Goal: Information Seeking & Learning: Check status

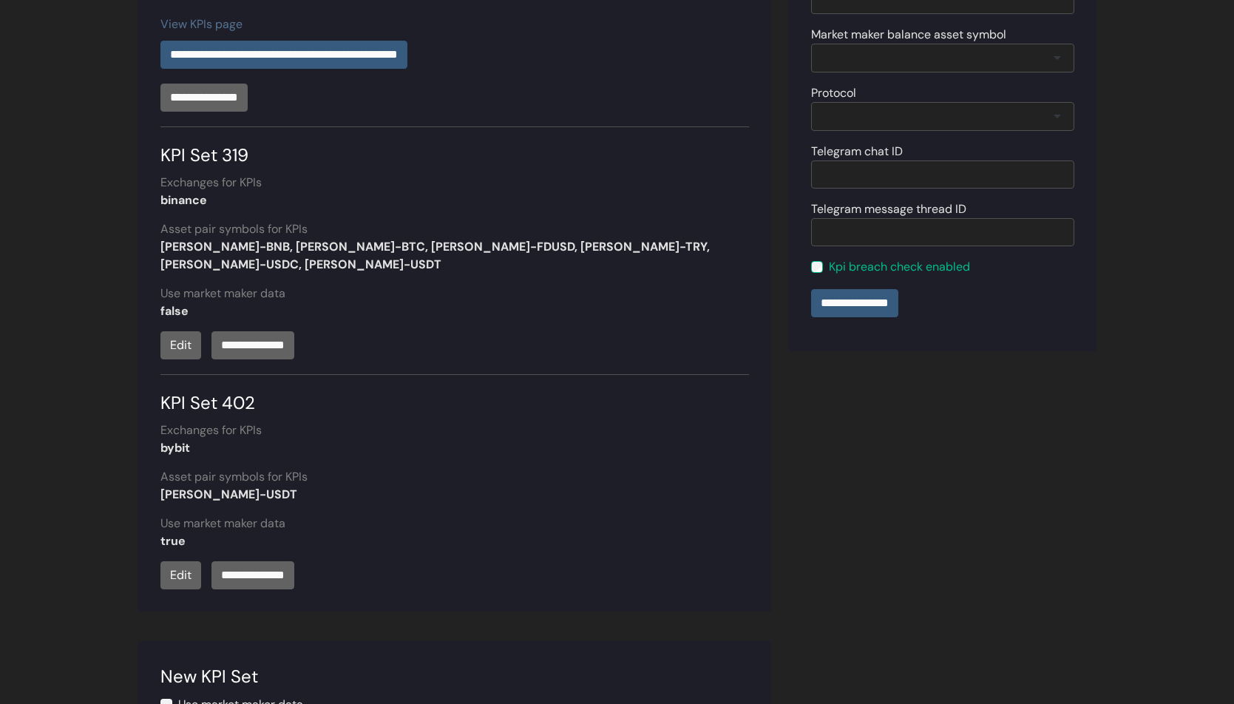
scroll to position [614, 0]
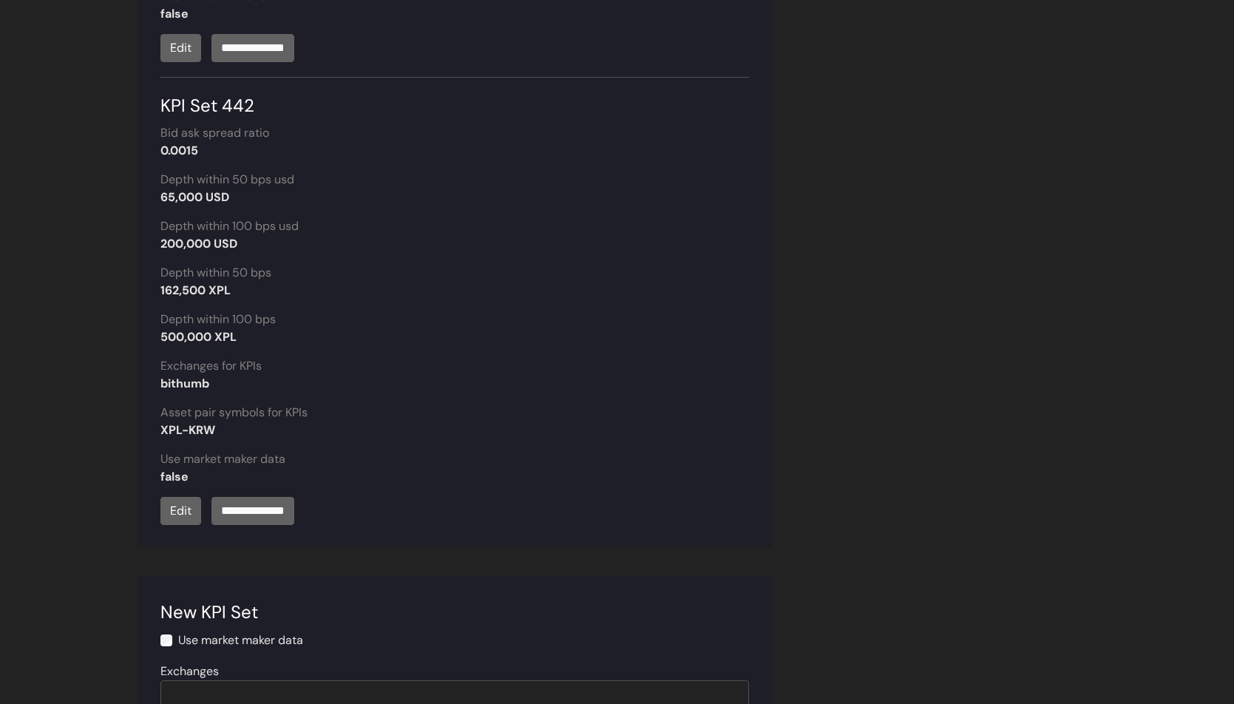
scroll to position [2111, 0]
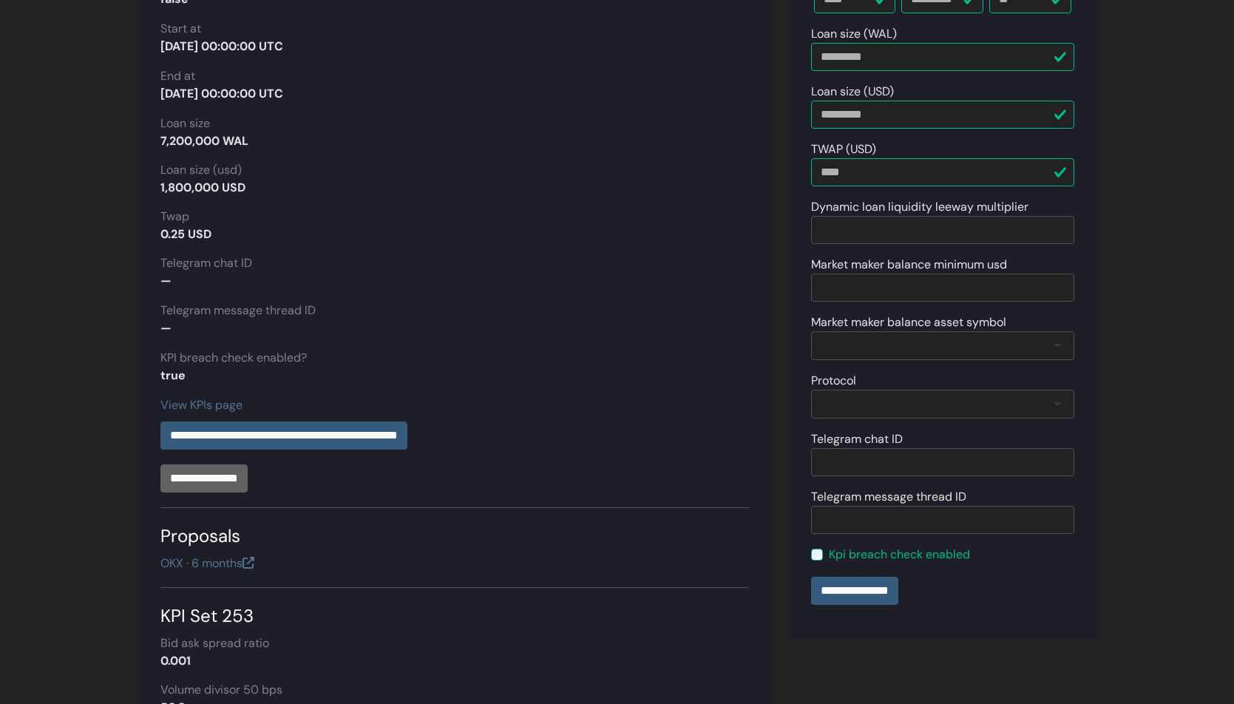
scroll to position [83, 0]
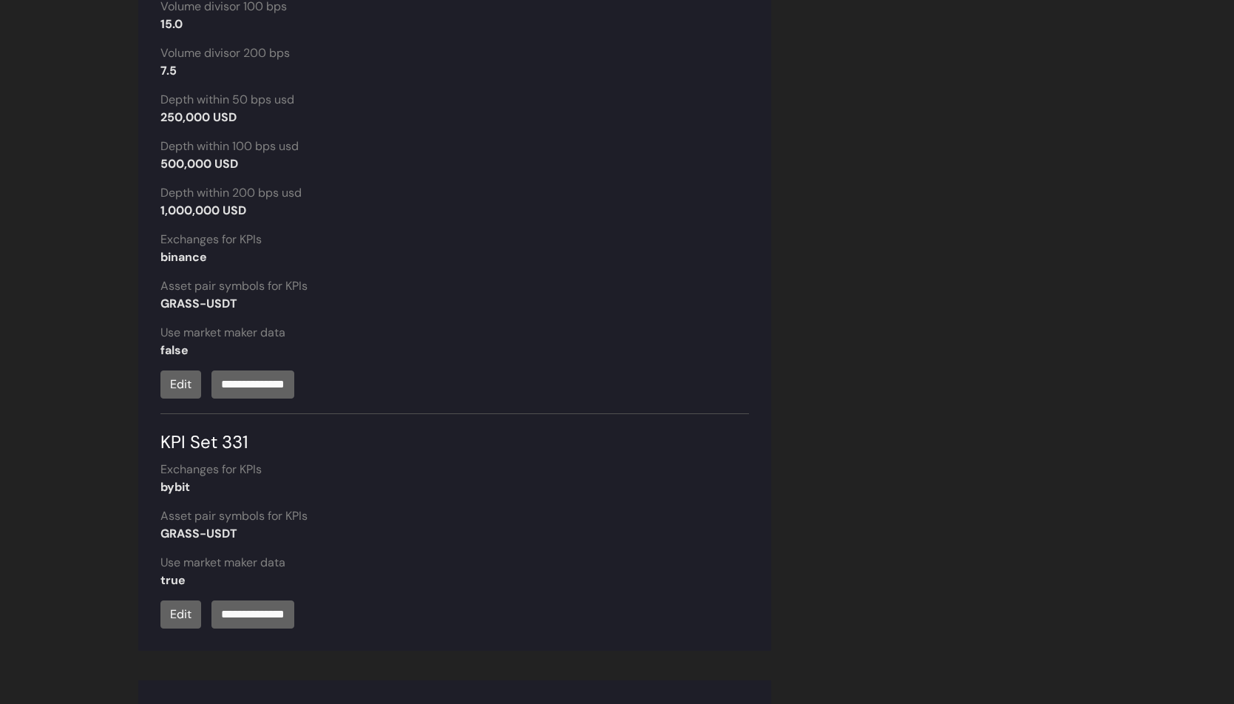
scroll to position [1137, 0]
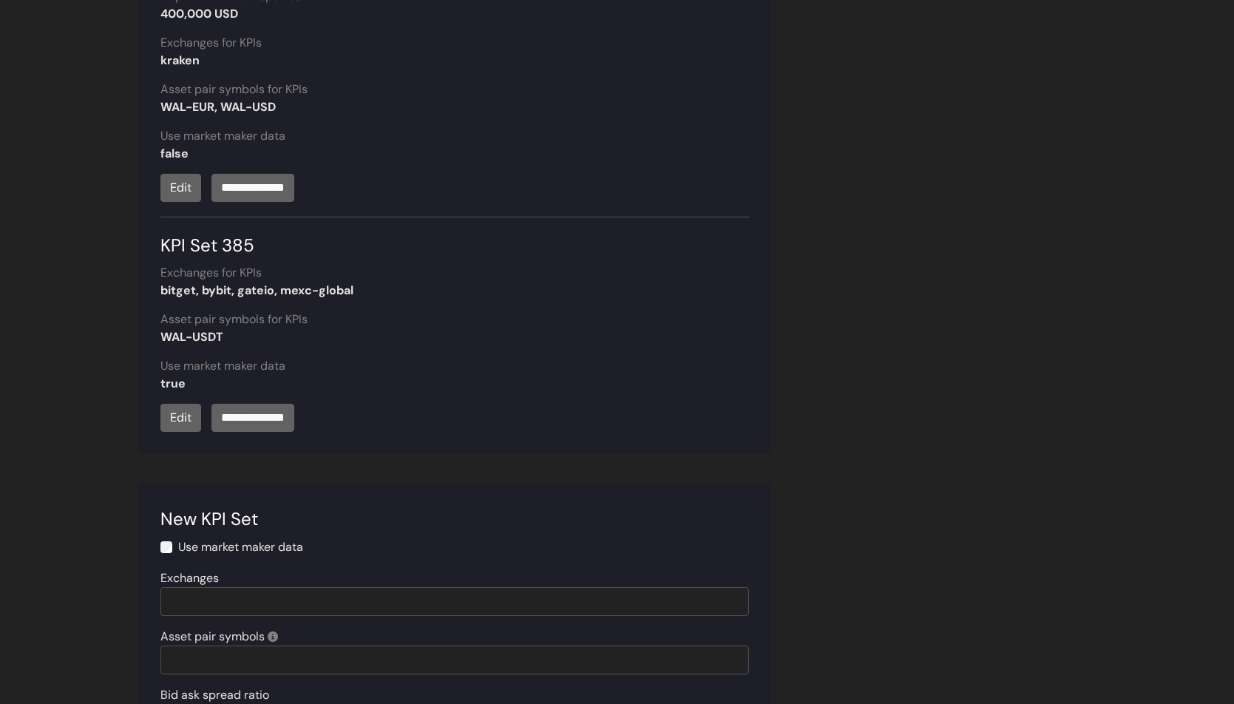
scroll to position [1222, 0]
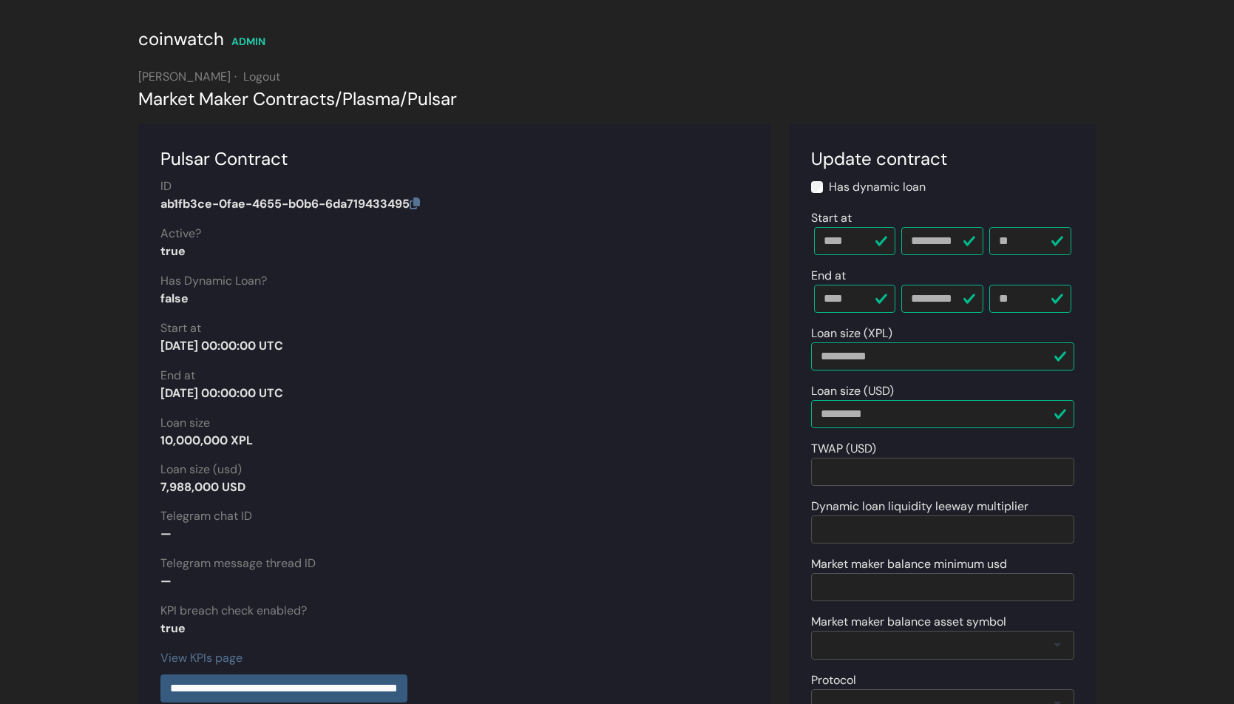
click at [389, 95] on div "Market Maker Contracts / Plasma / Pulsar" at bounding box center [617, 99] width 958 height 27
click at [379, 92] on div "Market Maker Contracts / Plasma / Pulsar" at bounding box center [617, 99] width 958 height 27
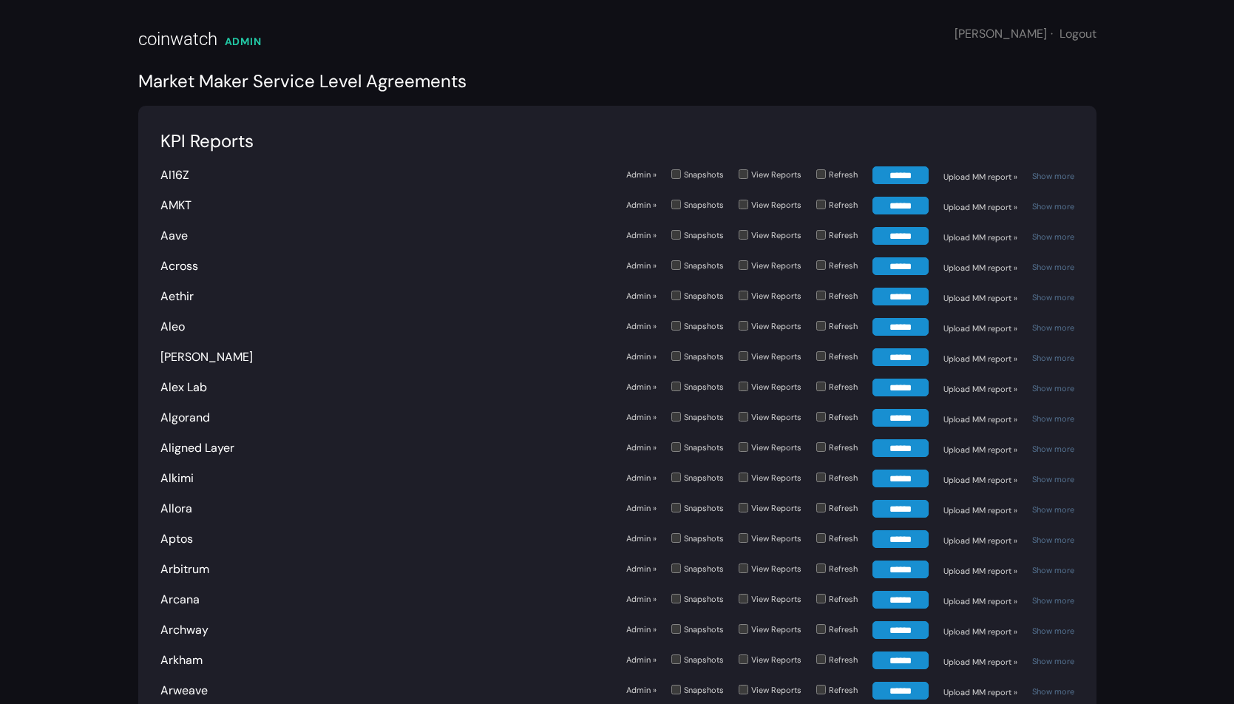
scroll to position [3715, 0]
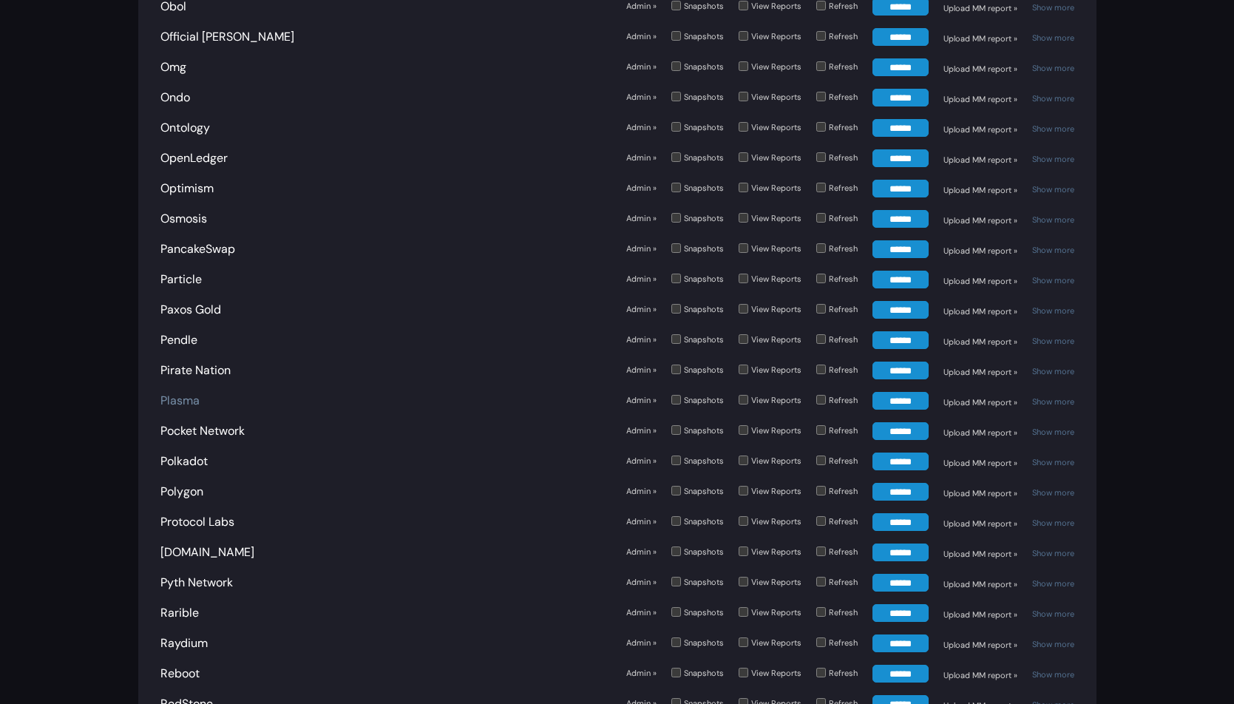
click at [175, 393] on link "Plasma" at bounding box center [179, 401] width 39 height 16
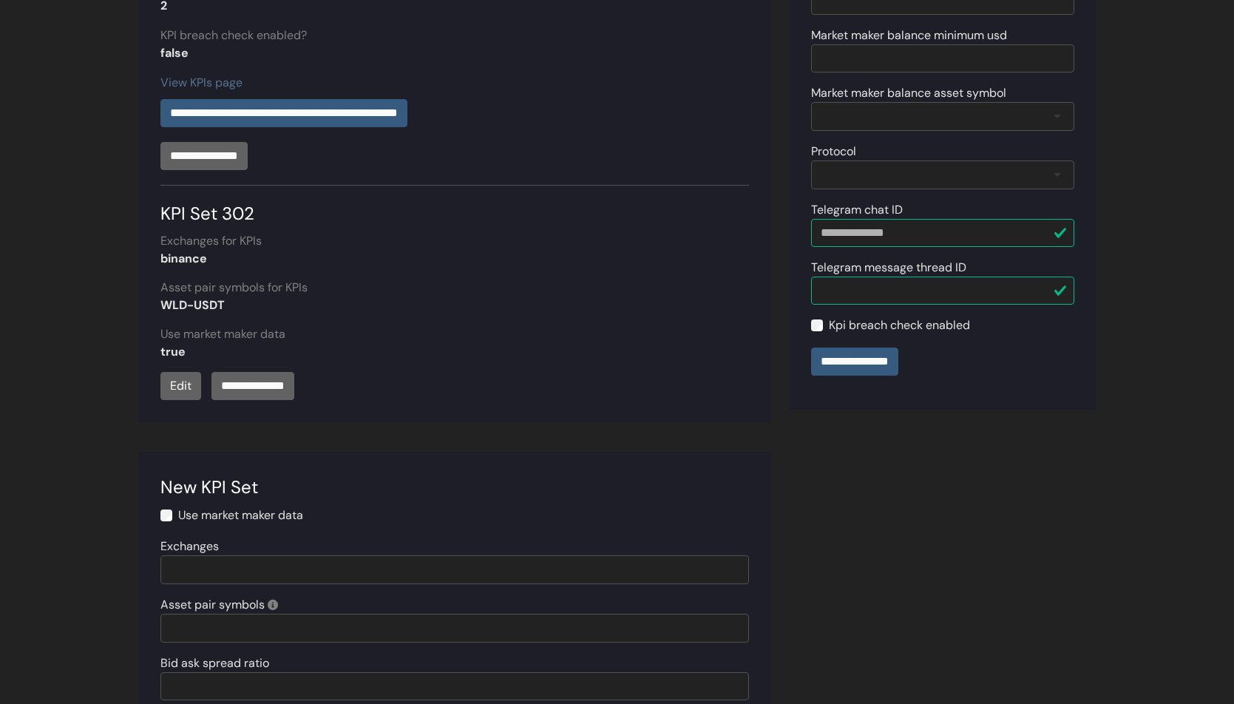
scroll to position [512, 0]
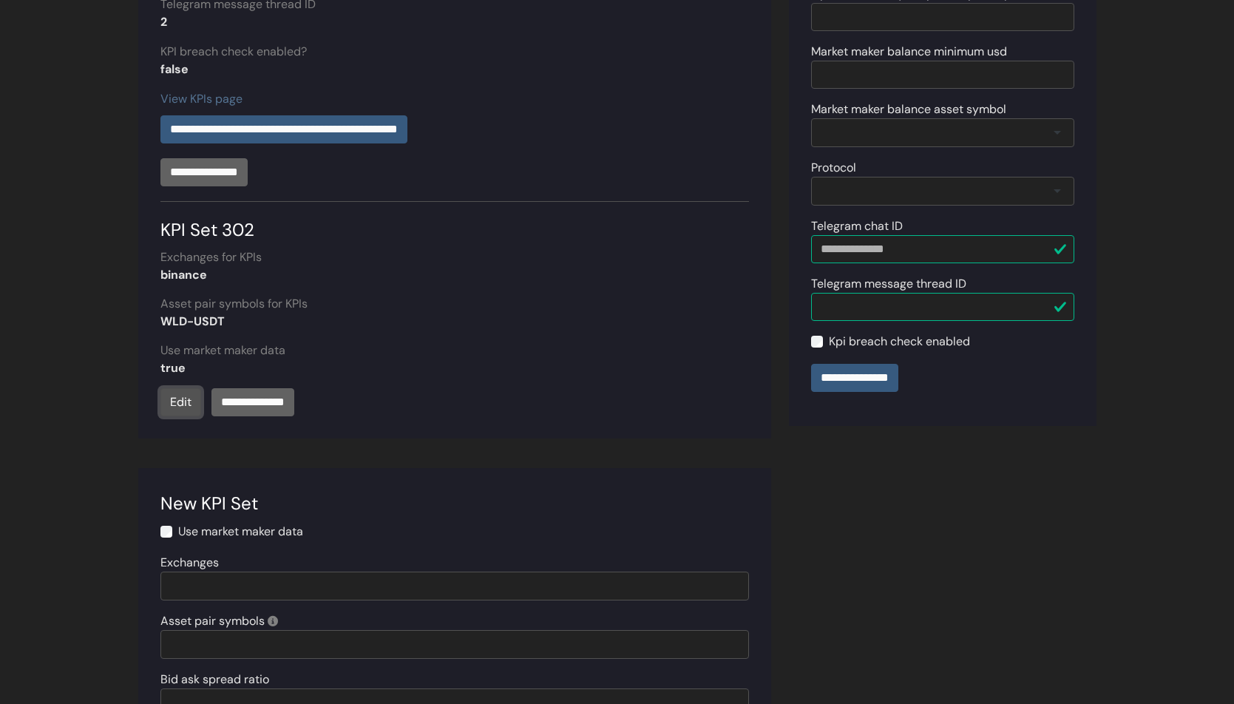
click at [178, 409] on link "Edit" at bounding box center [180, 402] width 41 height 28
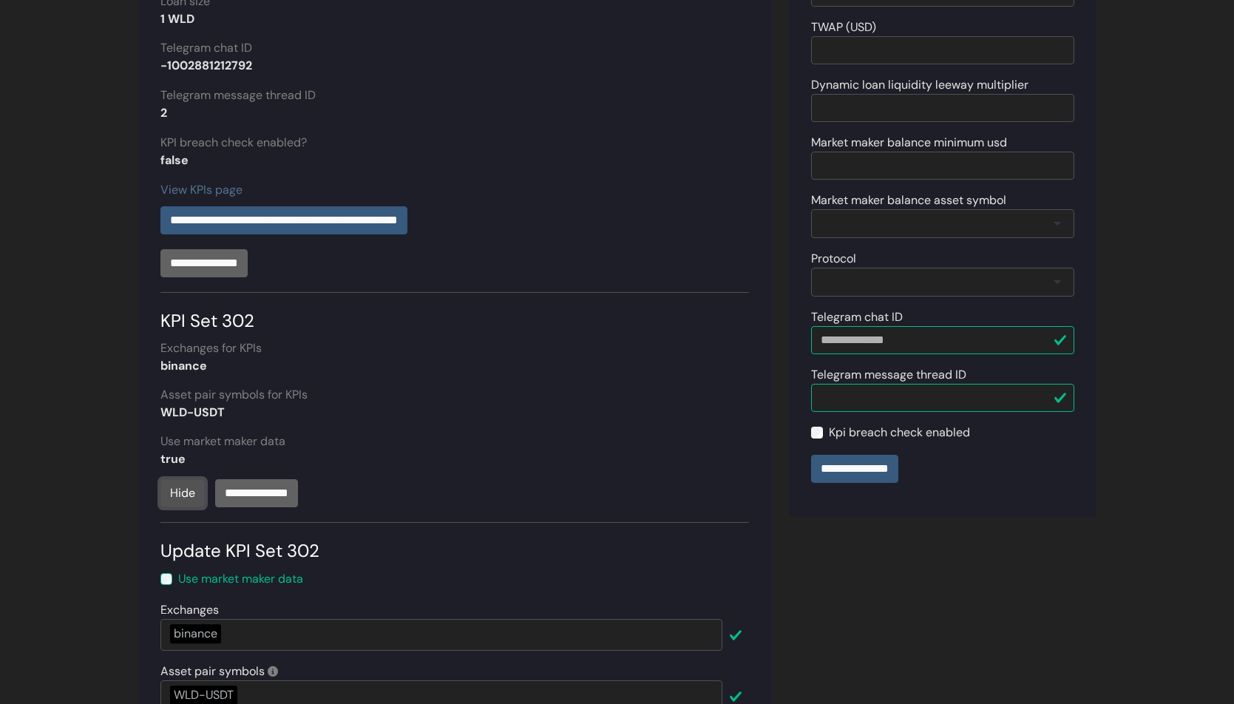
scroll to position [0, 0]
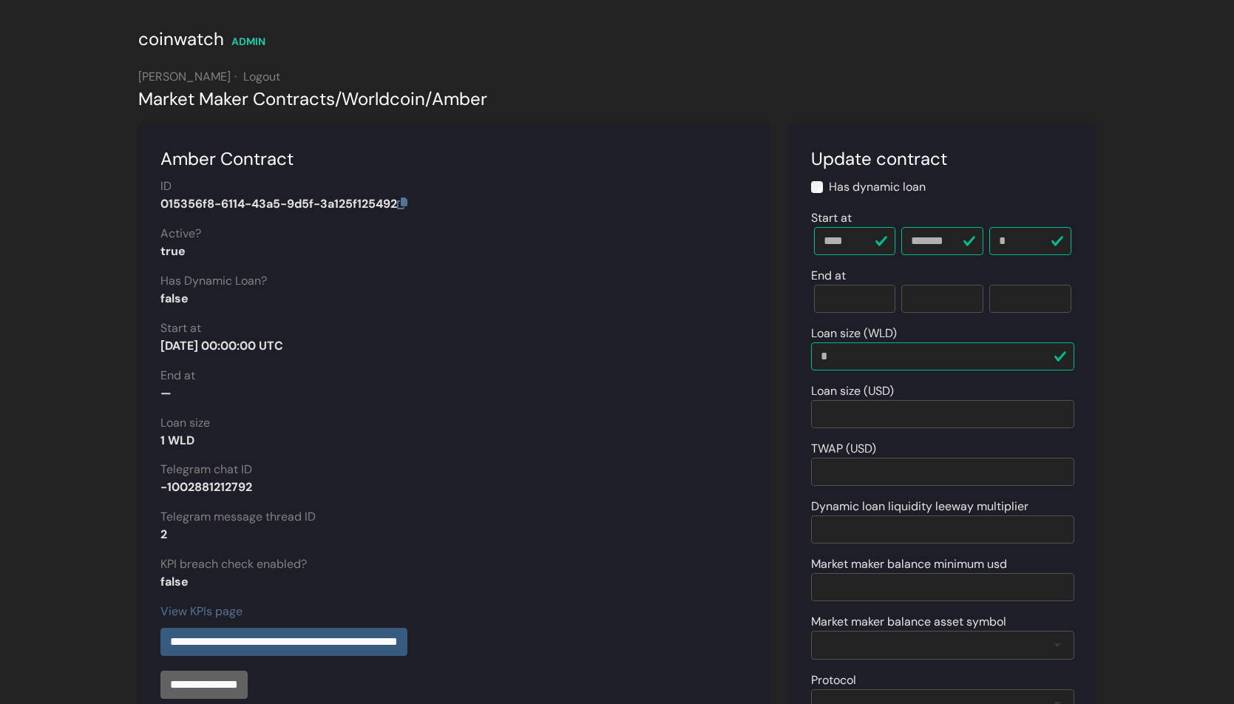
click at [219, 41] on div "coinwatch" at bounding box center [181, 39] width 86 height 27
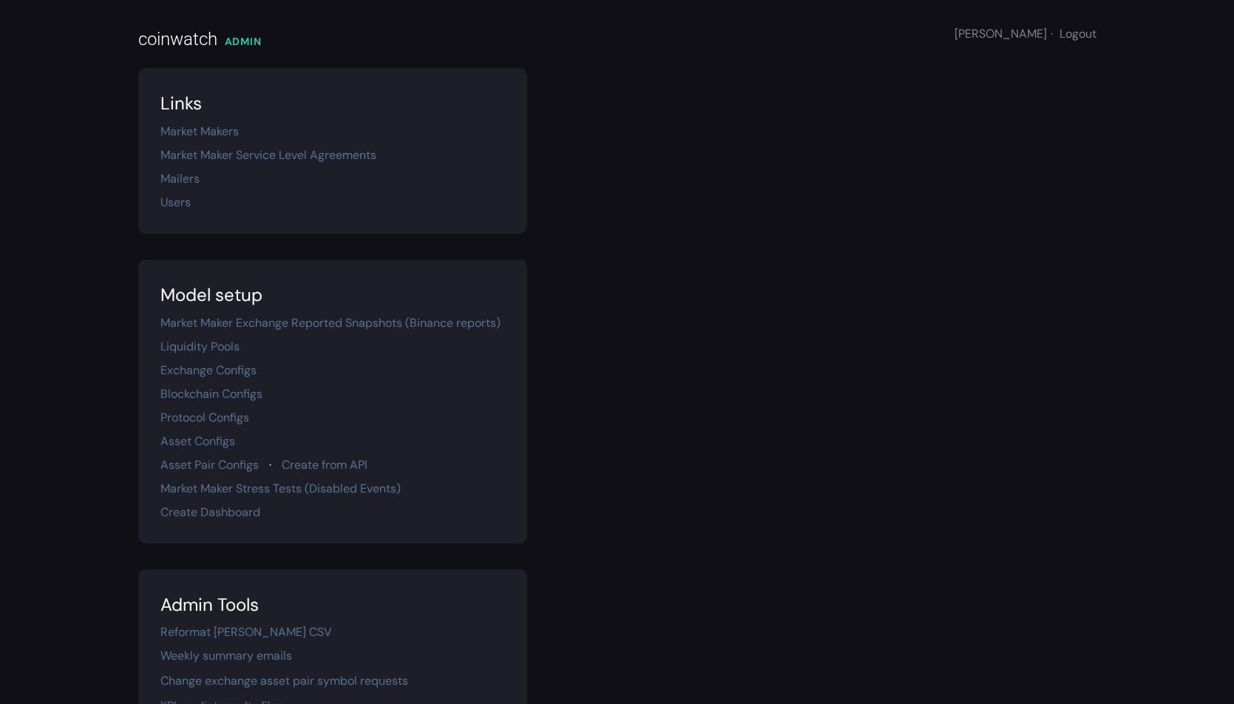
scroll to position [248, 0]
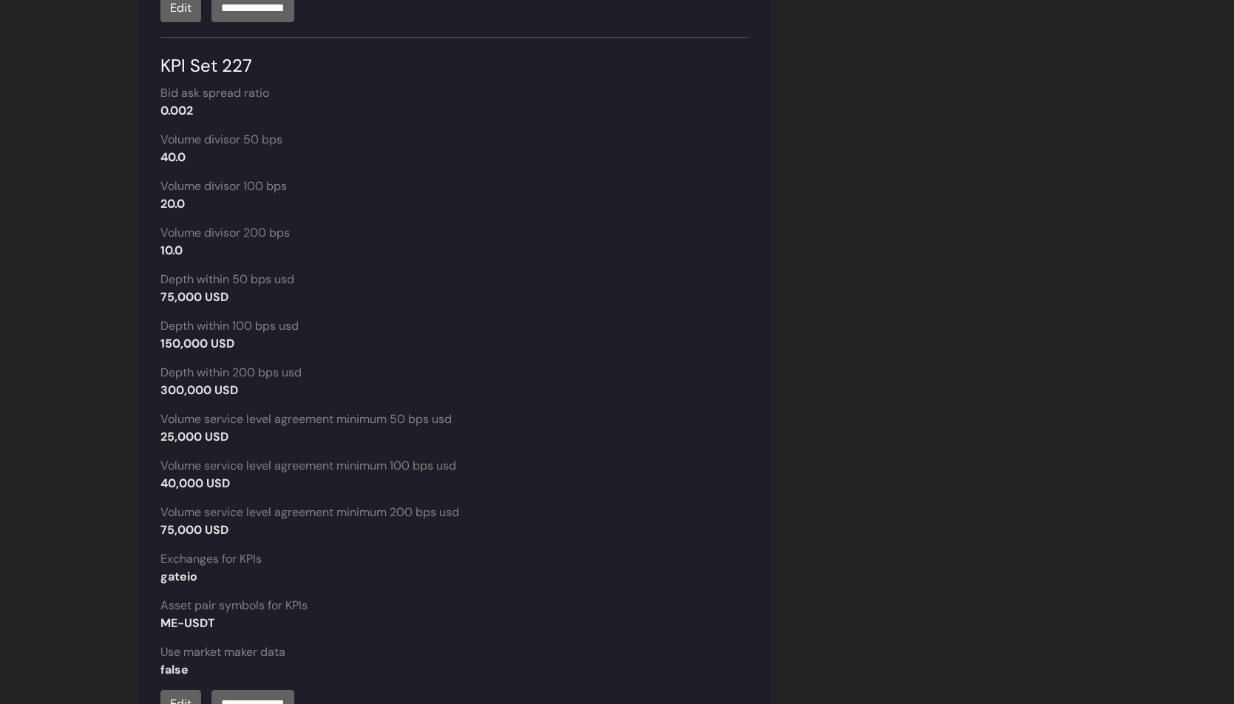
scroll to position [2080, 0]
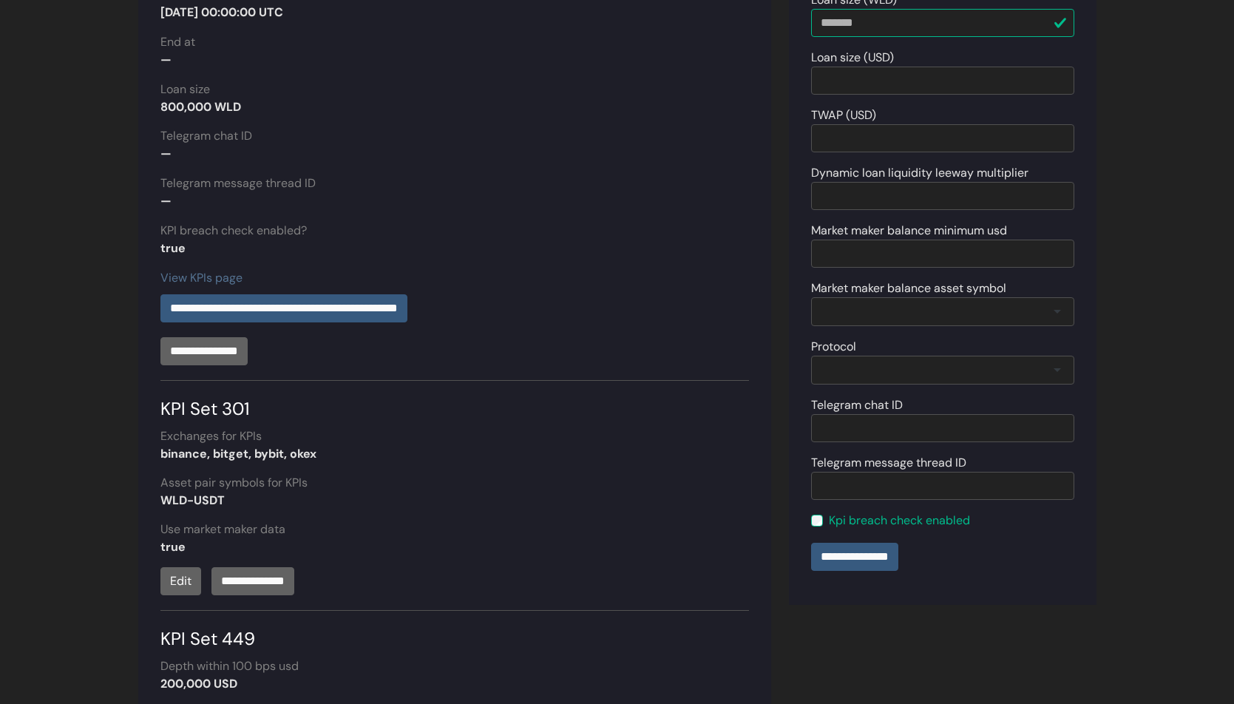
scroll to position [327, 0]
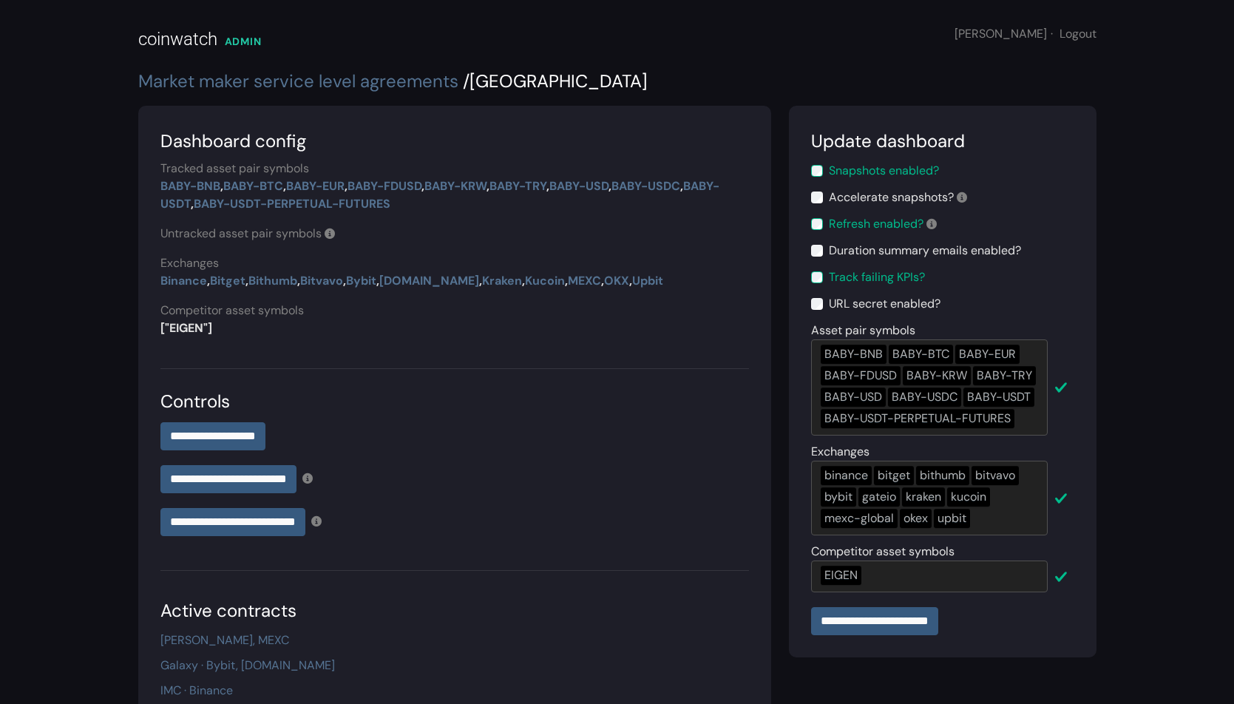
scroll to position [461, 0]
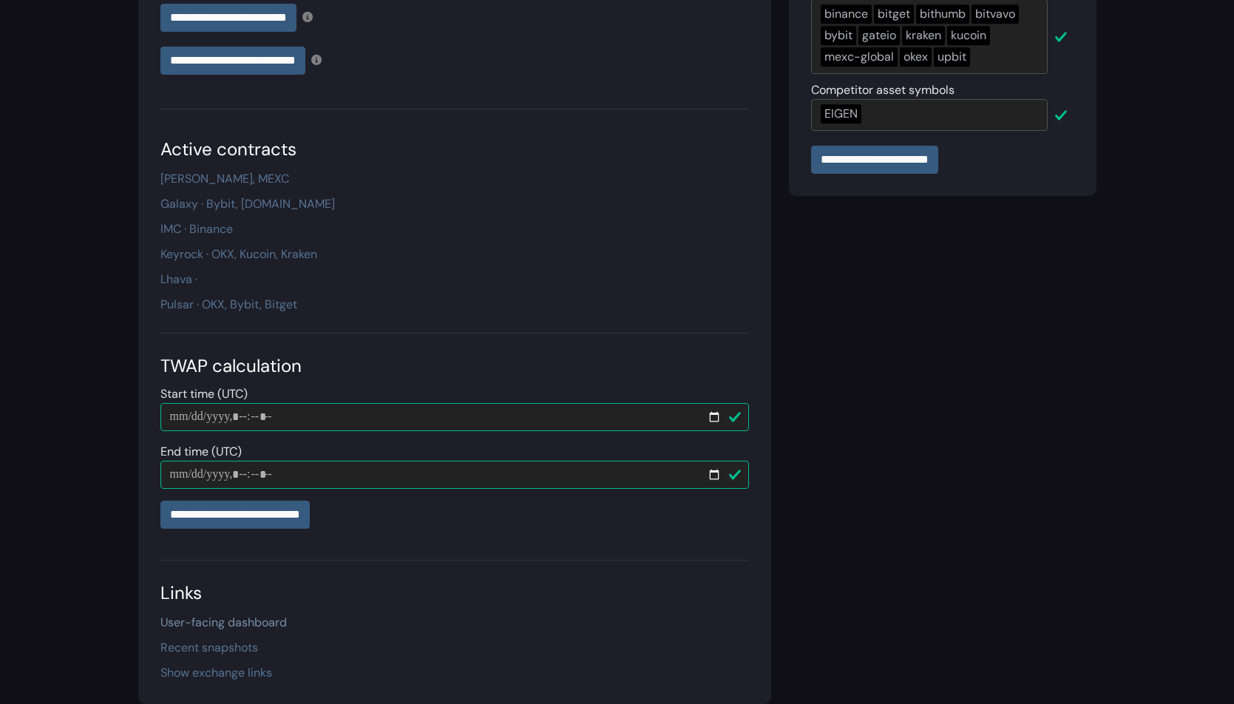
click at [234, 625] on link "User-facing dashboard" at bounding box center [223, 622] width 126 height 16
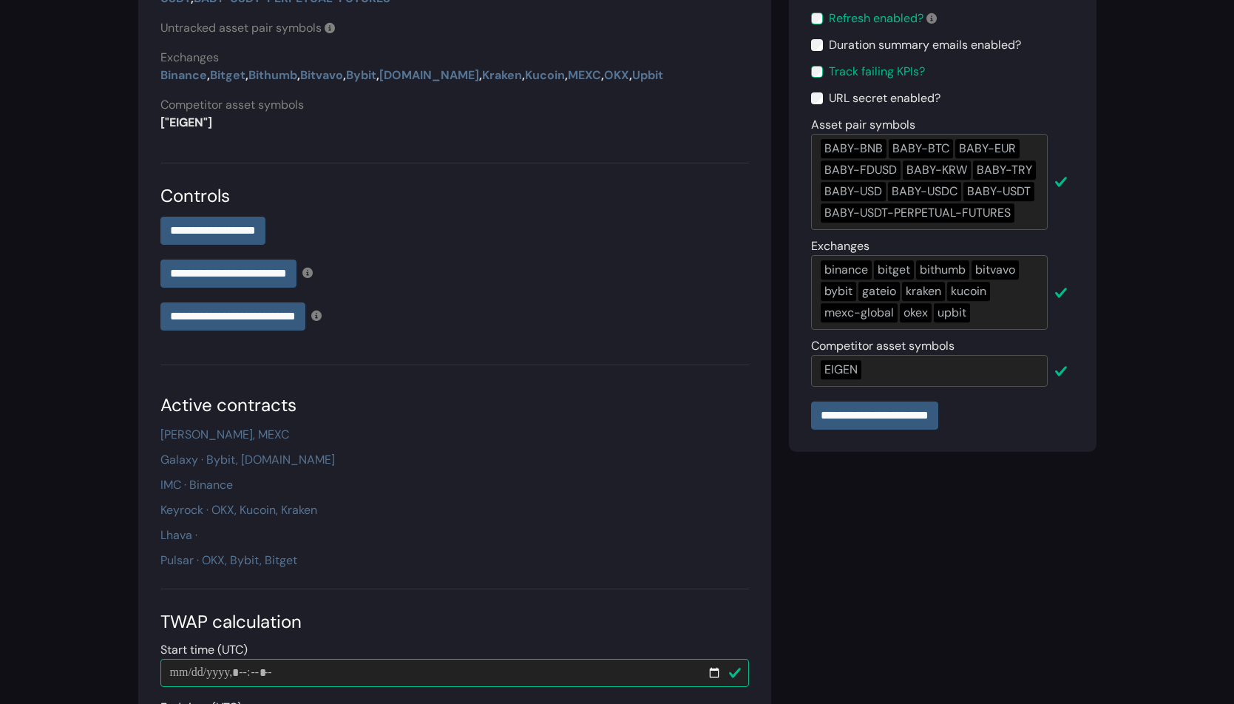
scroll to position [230, 0]
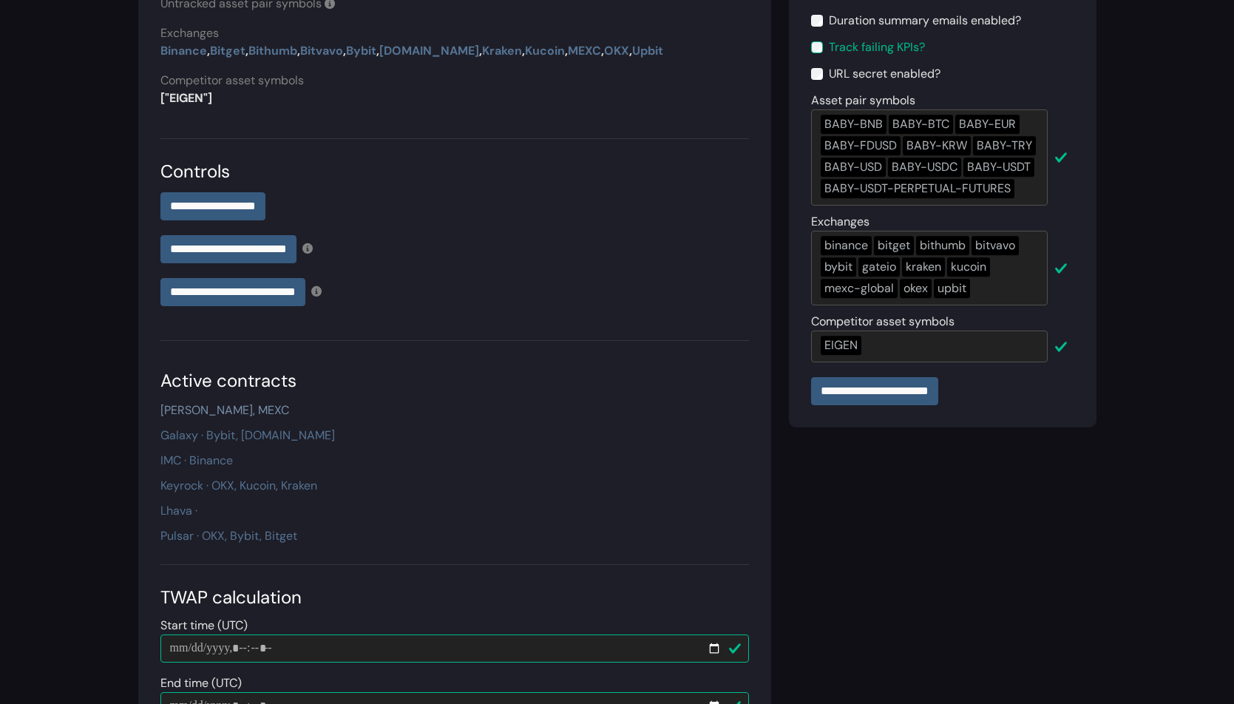
click at [249, 409] on link "[PERSON_NAME], MEXC" at bounding box center [224, 410] width 129 height 16
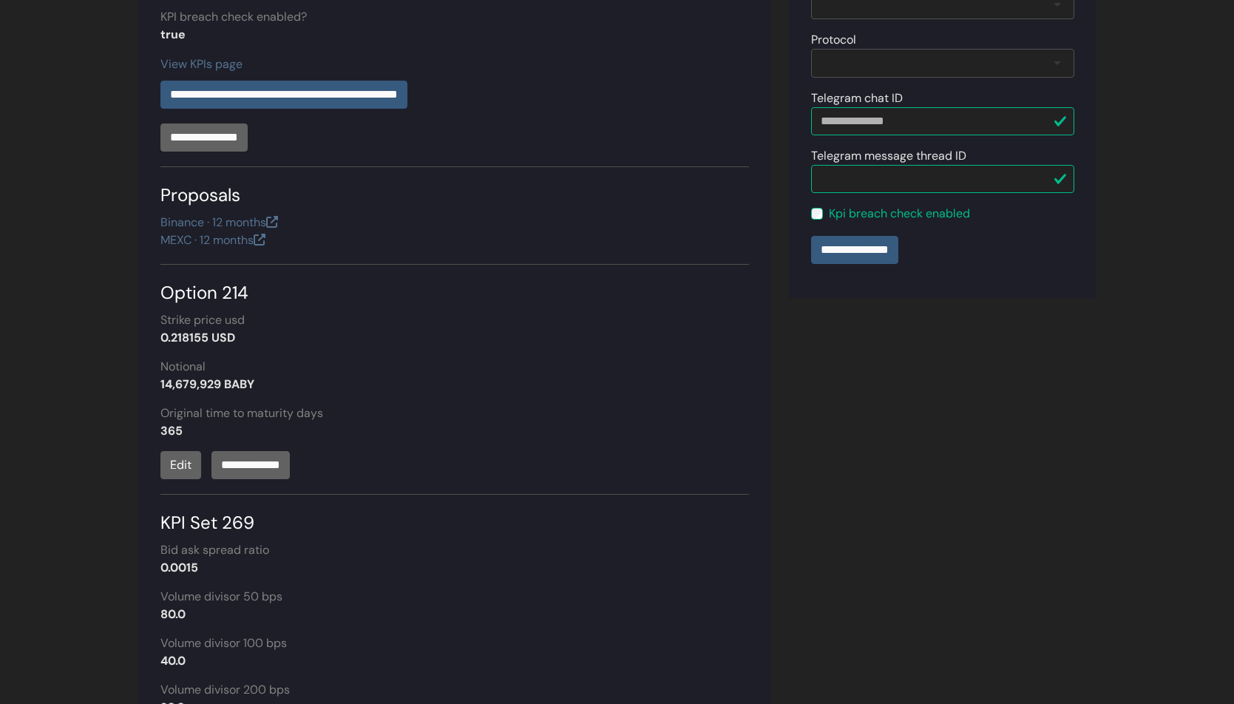
scroll to position [542, 0]
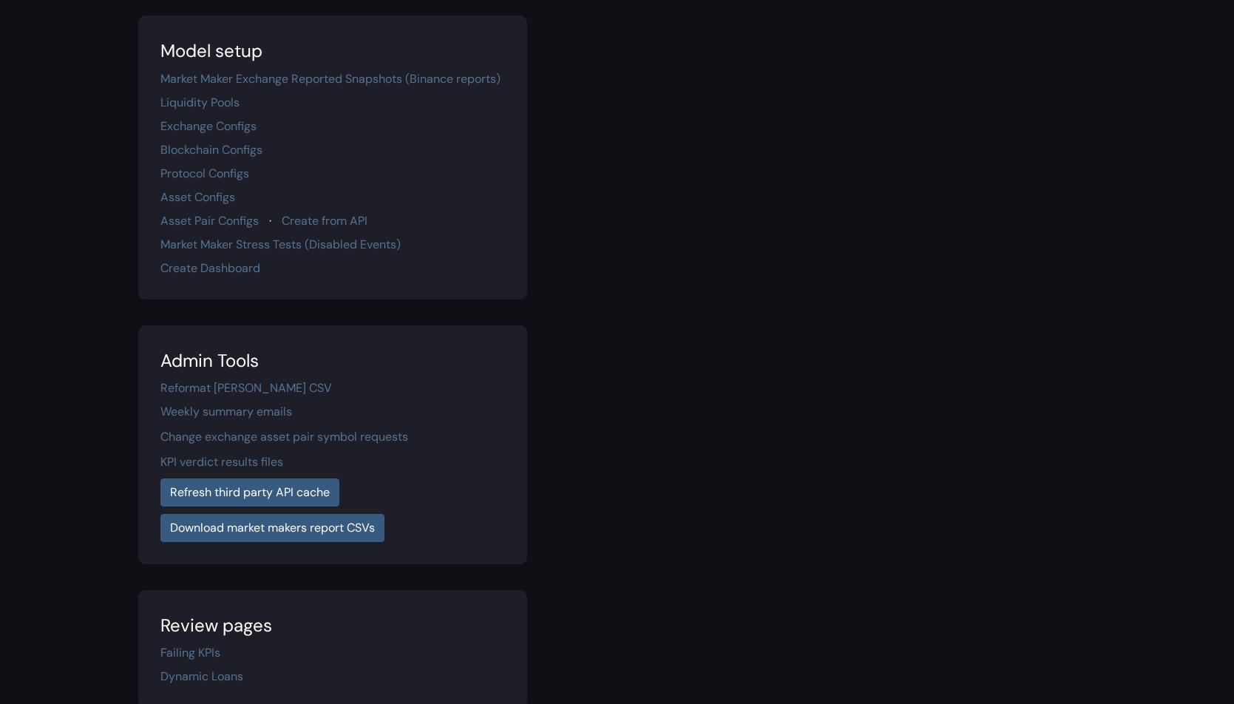
scroll to position [248, 0]
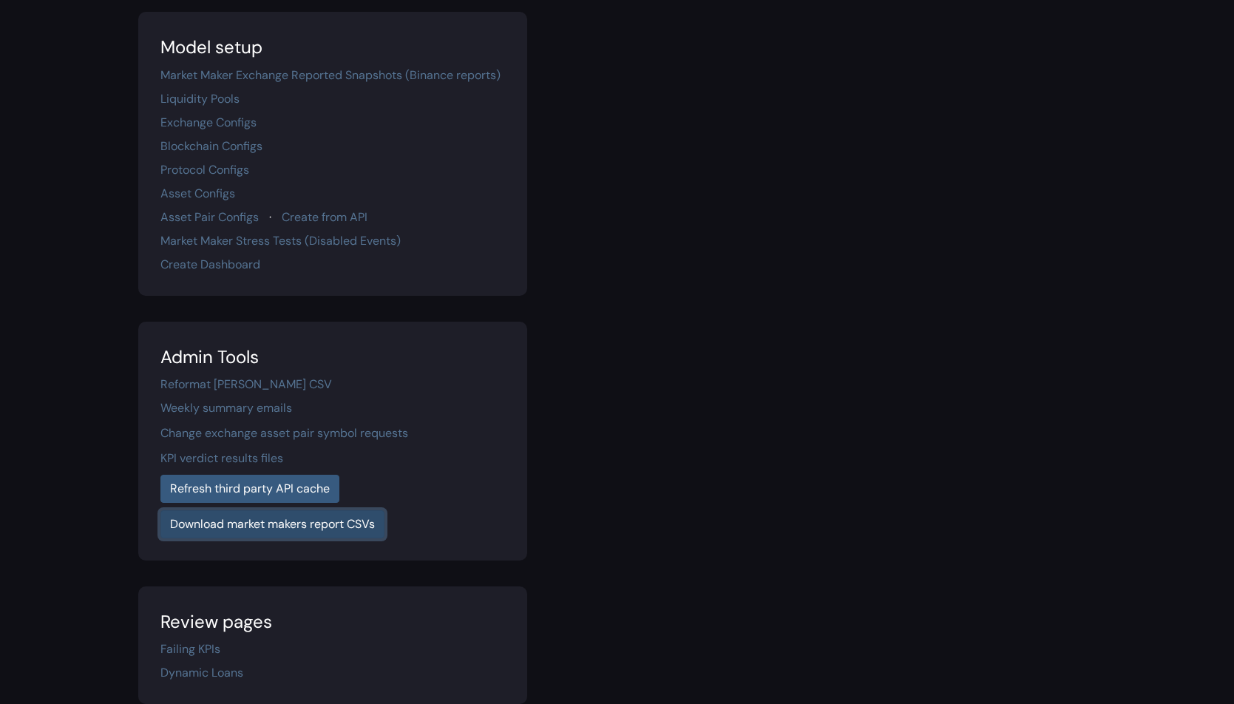
click at [359, 526] on link "Download market makers report CSVs" at bounding box center [272, 524] width 224 height 28
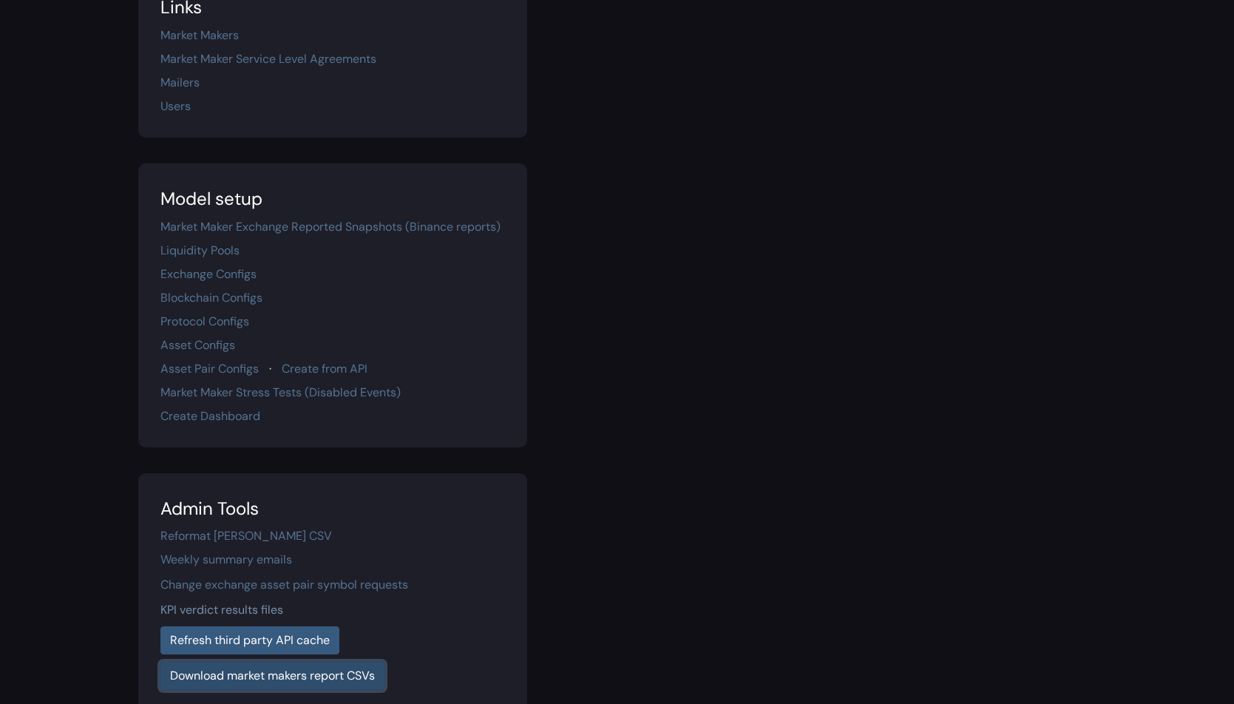
scroll to position [0, 0]
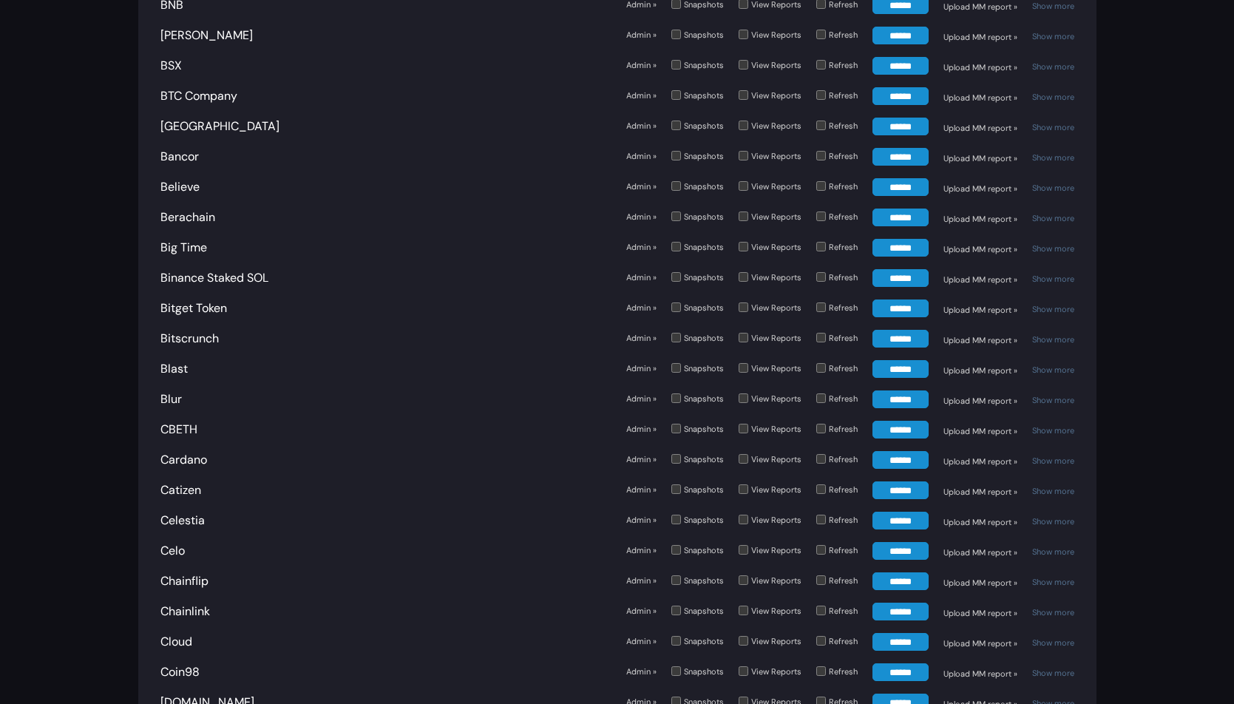
scroll to position [899, 0]
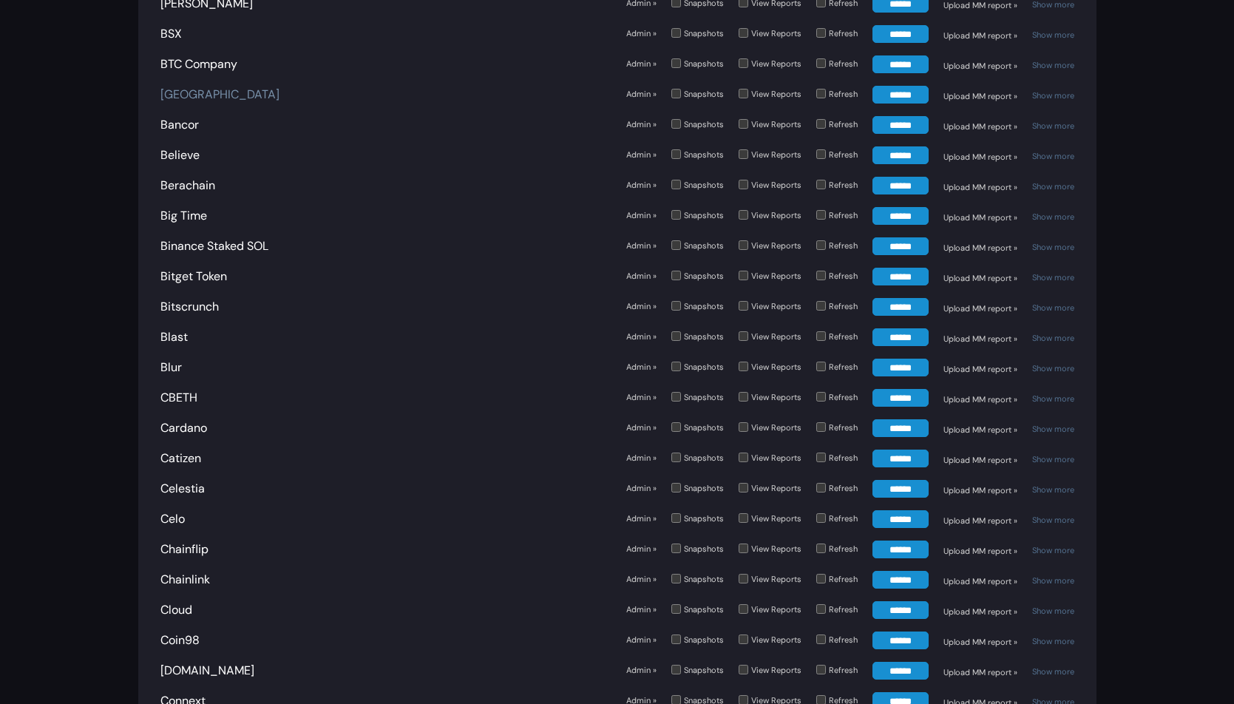
click at [183, 86] on link "[GEOGRAPHIC_DATA]" at bounding box center [219, 94] width 119 height 16
